Goal: Use online tool/utility: Utilize a website feature to perform a specific function

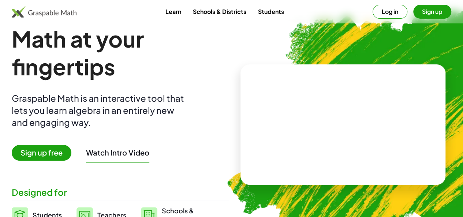
scroll to position [16, 0]
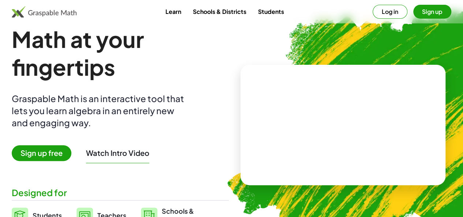
click at [377, 11] on button "Log in" at bounding box center [389, 12] width 35 height 14
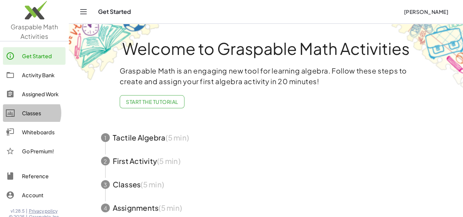
click at [31, 113] on div "Classes" at bounding box center [42, 113] width 41 height 9
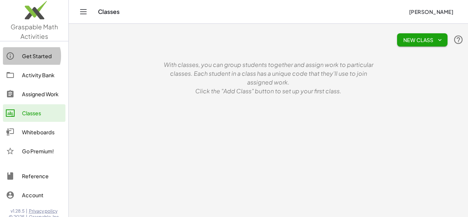
click at [33, 56] on div "Get Started" at bounding box center [42, 56] width 41 height 9
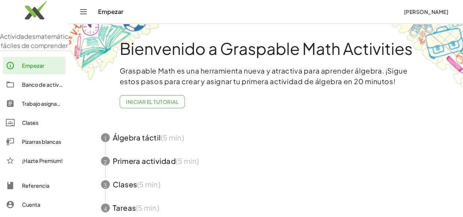
scroll to position [51, 0]
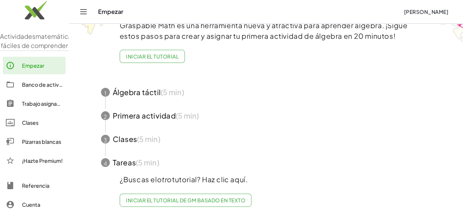
click at [145, 87] on span "button" at bounding box center [266, 91] width 348 height 23
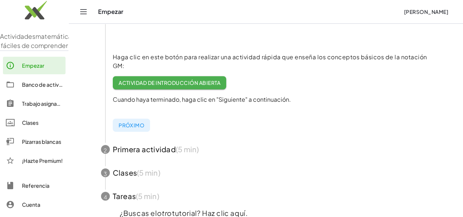
scroll to position [190, 0]
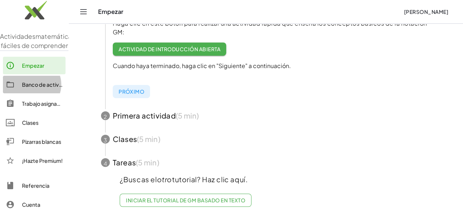
click at [33, 88] on font "Banco de actividades" at bounding box center [49, 84] width 54 height 7
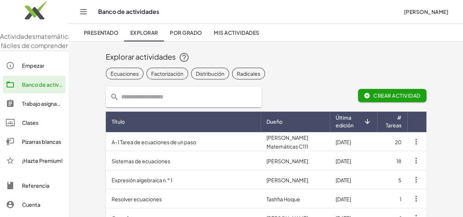
click at [30, 145] on font "Pizarras blancas" at bounding box center [41, 141] width 39 height 7
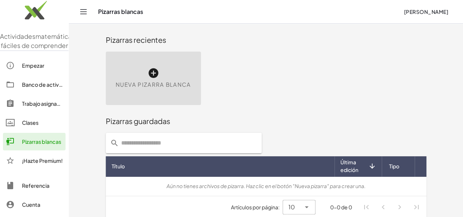
click at [147, 74] on icon at bounding box center [153, 73] width 12 height 12
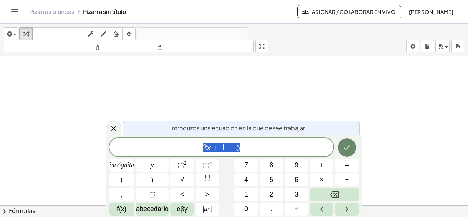
click at [351, 147] on icon "Hecho" at bounding box center [347, 147] width 9 height 9
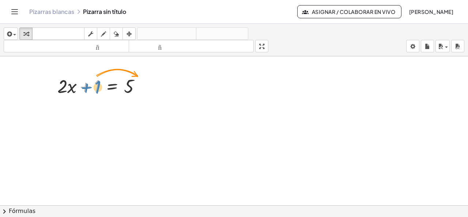
click at [100, 84] on div at bounding box center [102, 85] width 97 height 25
drag, startPoint x: 97, startPoint y: 84, endPoint x: 160, endPoint y: 82, distance: 63.0
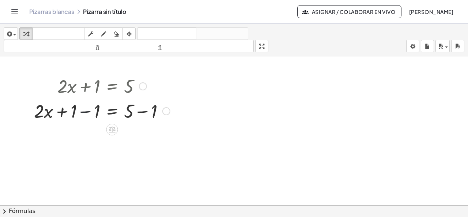
click at [86, 112] on div at bounding box center [101, 110] width 143 height 25
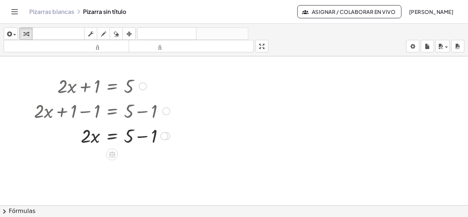
click at [140, 136] on div at bounding box center [101, 135] width 143 height 25
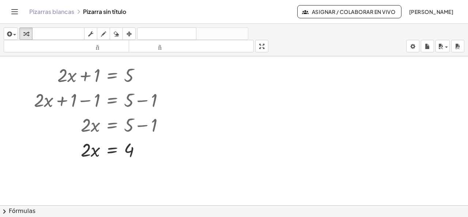
scroll to position [11, 0]
drag, startPoint x: 85, startPoint y: 150, endPoint x: 128, endPoint y: 172, distance: 48.1
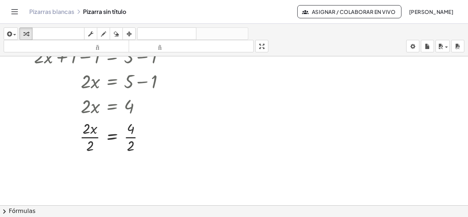
scroll to position [56, 0]
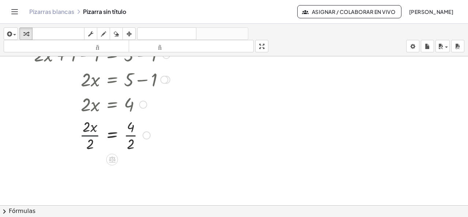
click at [86, 135] on div at bounding box center [101, 134] width 143 height 37
click at [130, 172] on div at bounding box center [101, 171] width 143 height 37
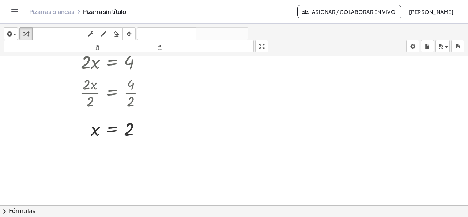
scroll to position [0, 0]
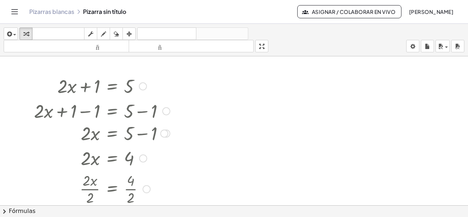
click at [162, 135] on div at bounding box center [164, 134] width 8 height 8
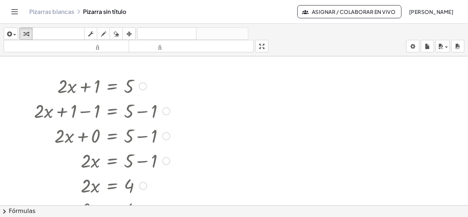
drag, startPoint x: 164, startPoint y: 135, endPoint x: 158, endPoint y: 173, distance: 39.2
click at [112, 86] on div "+ · 2 · x + 1 = 5 + · 2 · x + 1 − 1 = + 5 − 1 + · 2 · x + 0 = + 5 − 1 · 2 · x =…" at bounding box center [112, 86] width 0 height 0
click at [165, 134] on div at bounding box center [166, 136] width 8 height 8
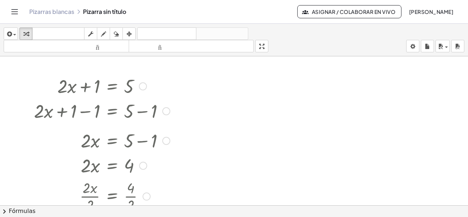
drag, startPoint x: 165, startPoint y: 158, endPoint x: 165, endPoint y: 133, distance: 25.3
click at [112, 141] on div "· 2 · x = + 5 − 1" at bounding box center [112, 141] width 0 height 0
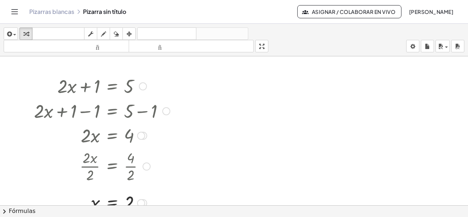
drag, startPoint x: 142, startPoint y: 157, endPoint x: 160, endPoint y: 129, distance: 33.4
click at [112, 136] on div "· 2 · x = 4" at bounding box center [112, 136] width 0 height 0
drag, startPoint x: 142, startPoint y: 134, endPoint x: 143, endPoint y: 139, distance: 5.3
click at [143, 139] on div at bounding box center [141, 138] width 8 height 8
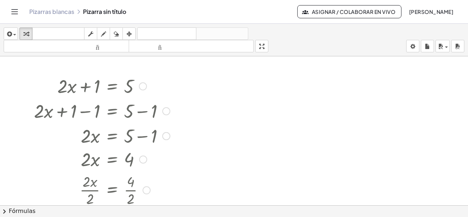
drag, startPoint x: 138, startPoint y: 137, endPoint x: 138, endPoint y: 163, distance: 25.6
click at [112, 160] on div "· 2 · x = 4" at bounding box center [112, 160] width 0 height 0
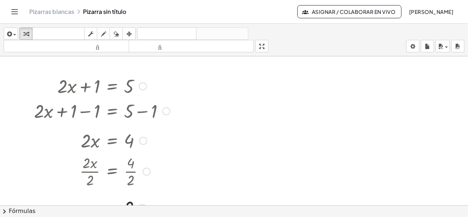
drag, startPoint x: 143, startPoint y: 160, endPoint x: 146, endPoint y: 137, distance: 23.2
click at [112, 141] on div "· 2 · x = 4" at bounding box center [112, 141] width 0 height 0
